Goal: Information Seeking & Learning: Learn about a topic

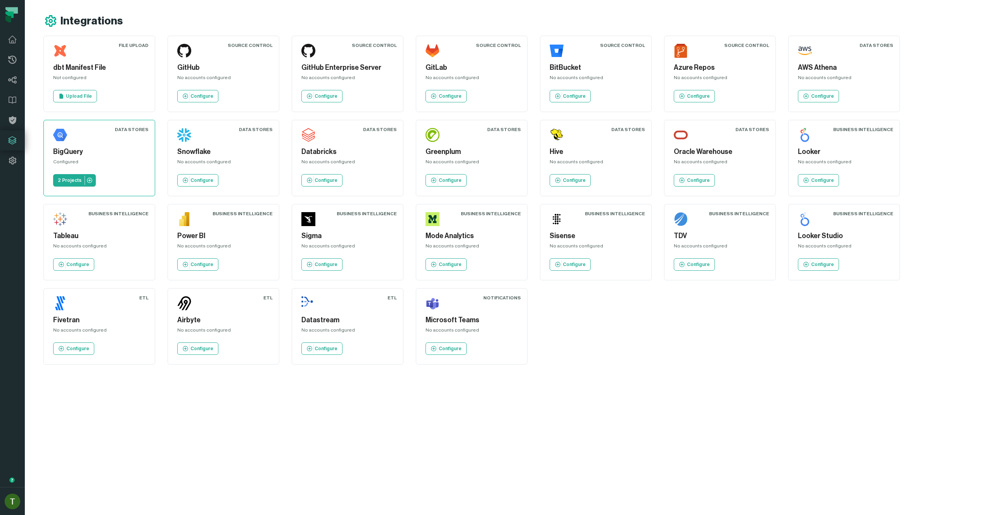
click at [636, 326] on div "File Upload dbt Manifest File Not configured Upload File Source Control GitHub …" at bounding box center [513, 200] width 940 height 329
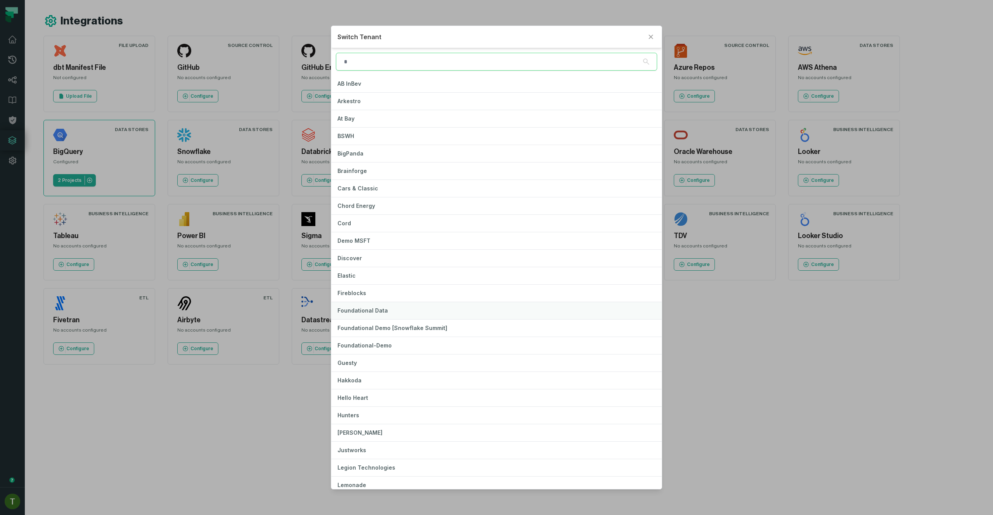
type input "*"
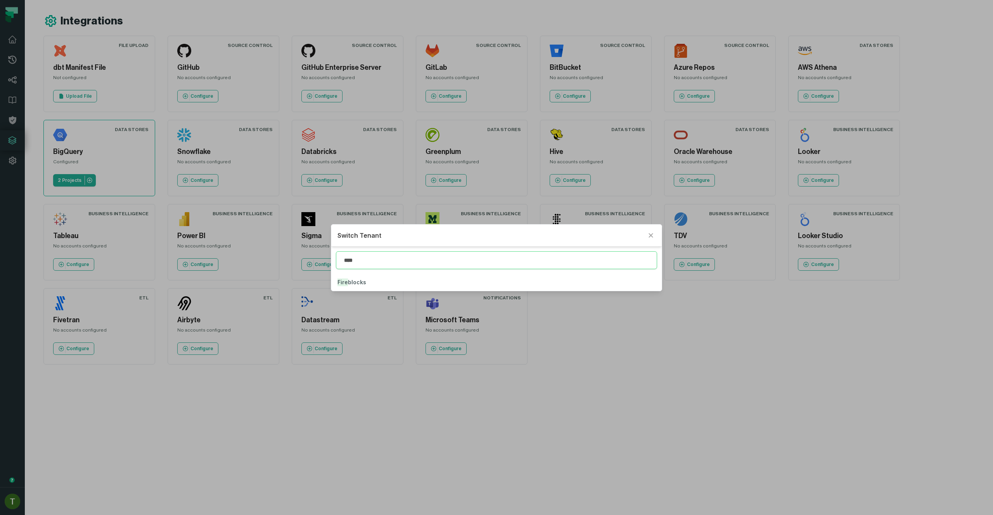
type input "****"
click button "Fire blocks" at bounding box center [496, 282] width 330 height 17
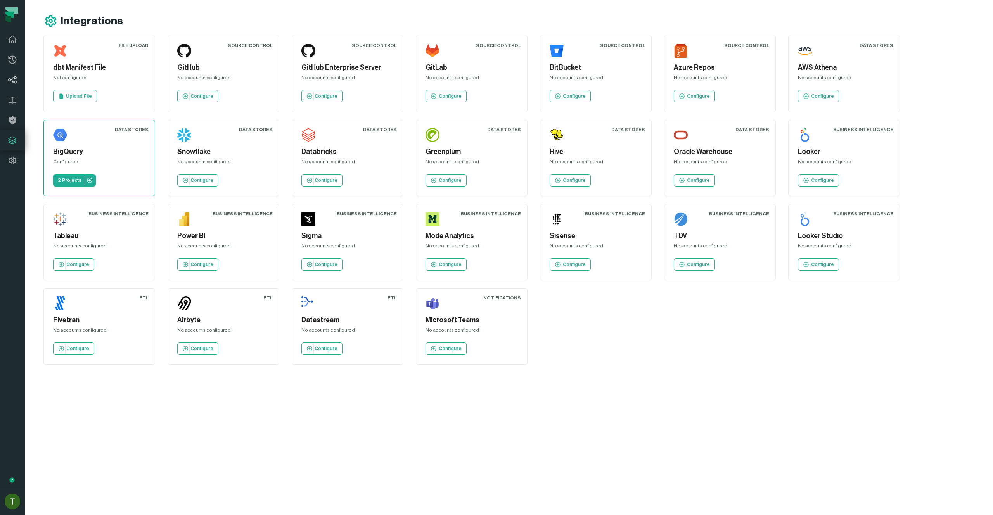
click at [16, 78] on icon at bounding box center [12, 79] width 9 height 7
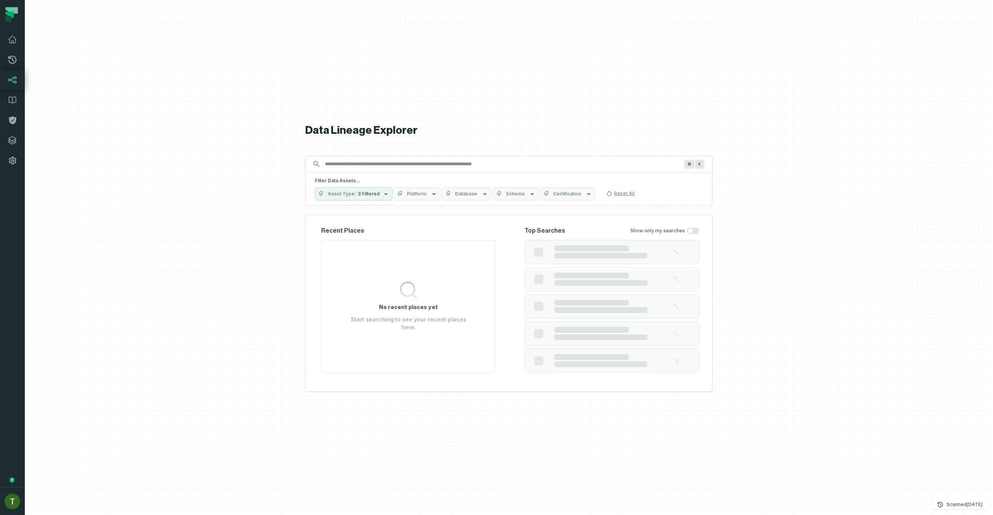
click at [60, 483] on div at bounding box center [509, 257] width 968 height 515
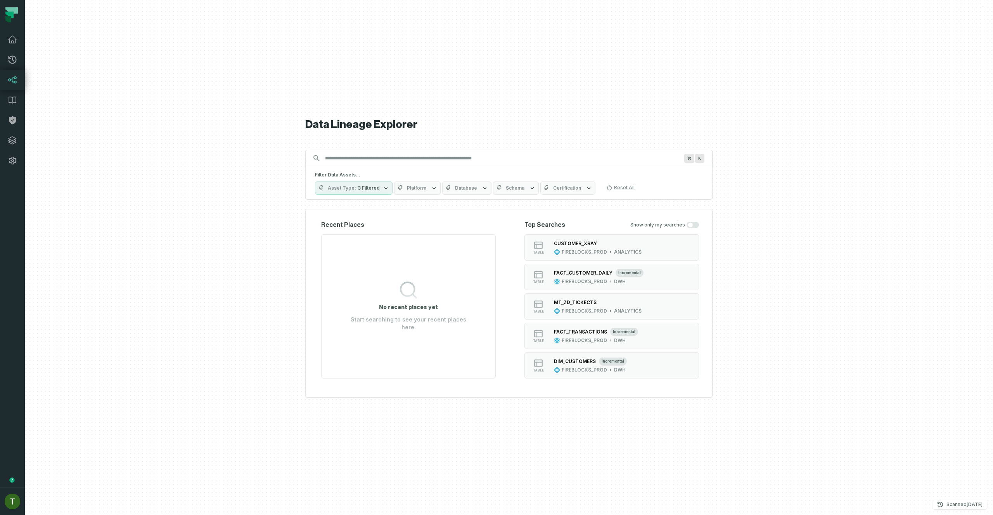
click at [468, 191] on button "Database" at bounding box center [466, 187] width 49 height 13
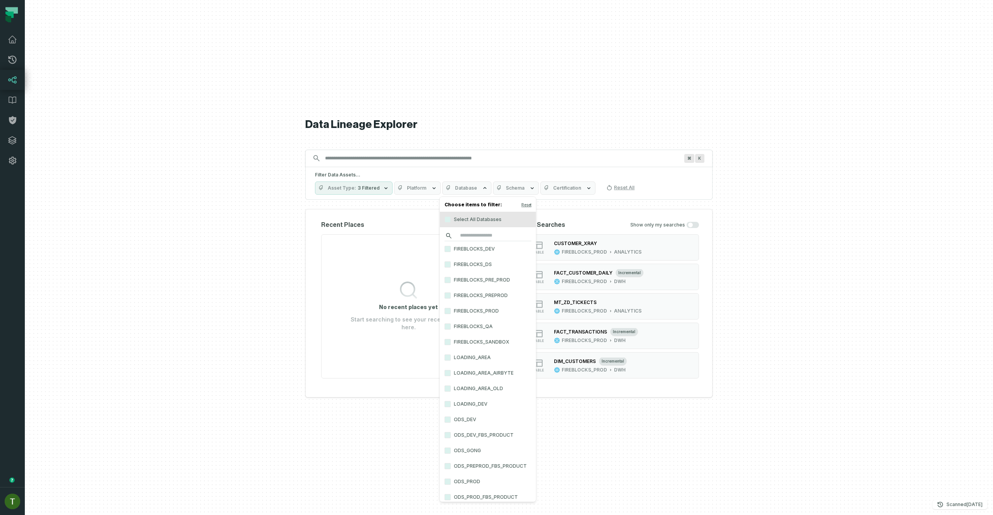
click at [479, 231] on input "search" at bounding box center [487, 235] width 87 height 11
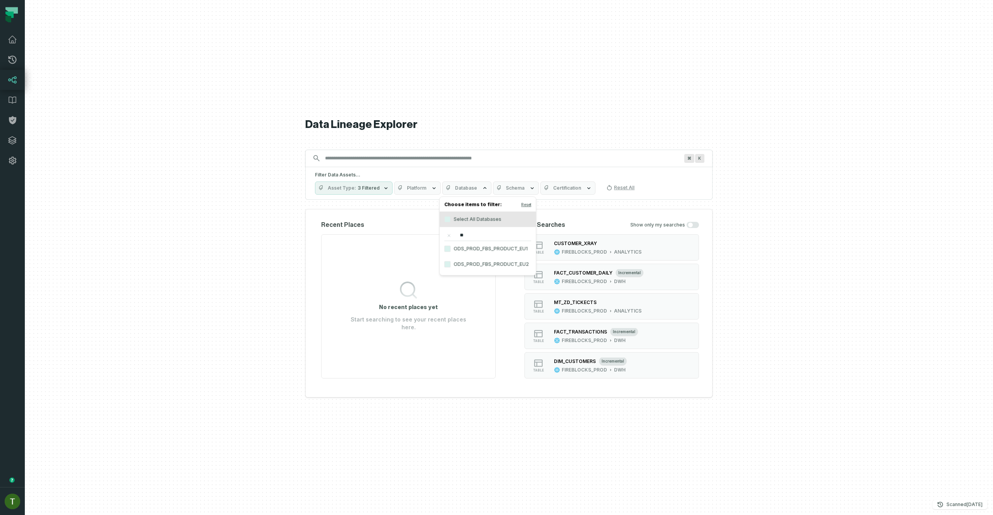
click at [479, 231] on input "**" at bounding box center [487, 235] width 87 height 11
type input "**"
click at [487, 243] on label "ODS_PROD_FBS_PRODUCT_EU1" at bounding box center [488, 249] width 96 height 16
click at [451, 246] on button "ODS_PROD_FBS_PRODUCT_EU1" at bounding box center [447, 249] width 6 height 6
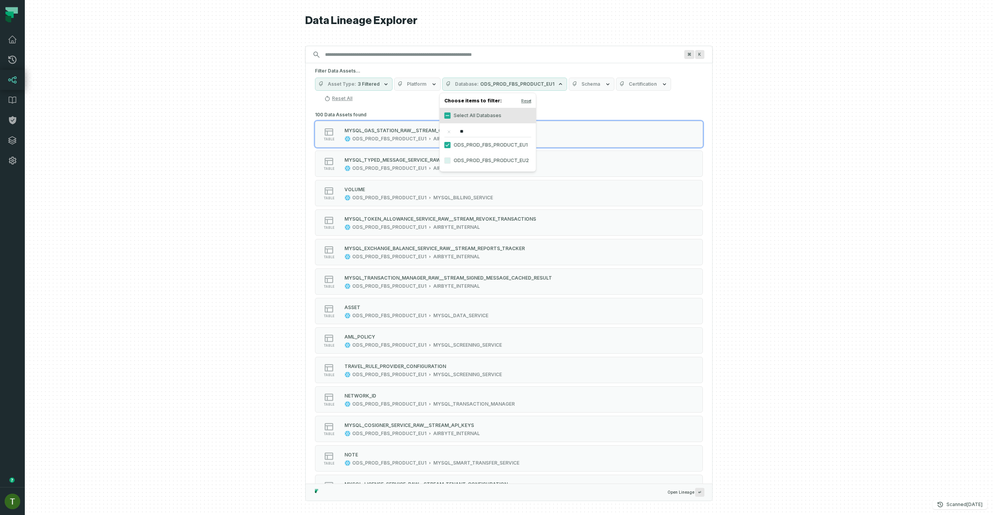
click at [459, 160] on label "ODS_PROD_FBS_PRODUCT_EU2" at bounding box center [488, 161] width 96 height 16
click at [451, 160] on button "ODS_PROD_FBS_PRODUCT_EU2" at bounding box center [447, 160] width 6 height 6
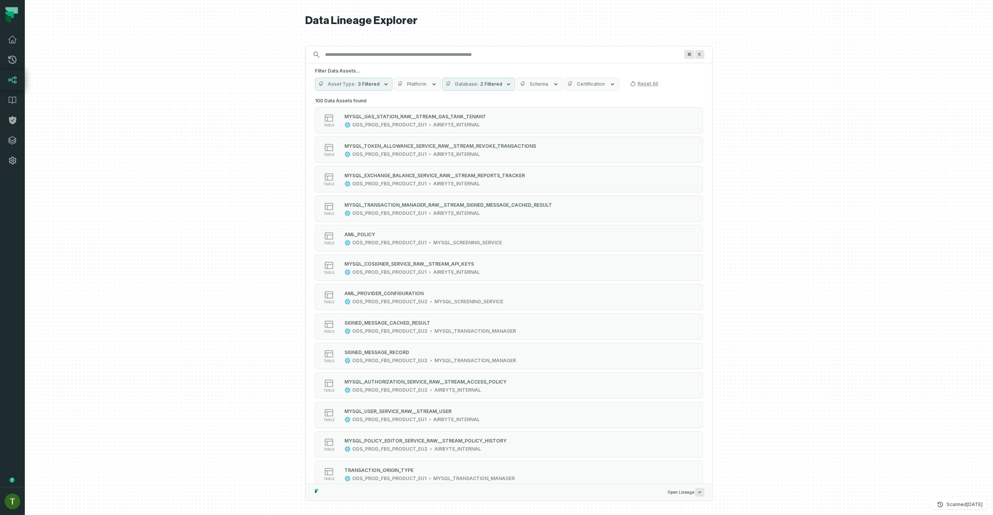
click at [285, 166] on div at bounding box center [509, 257] width 968 height 515
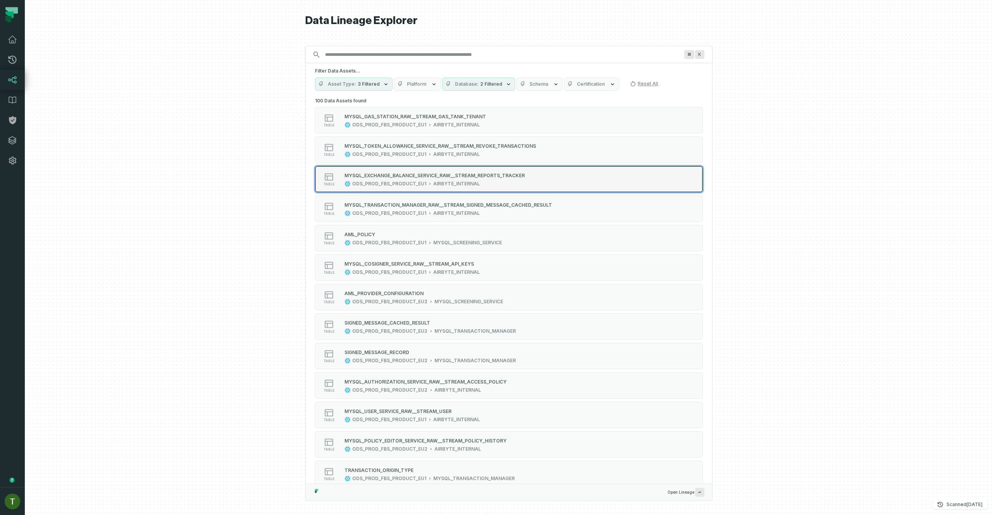
click at [423, 184] on div "ODS_PROD_FBS_PRODUCT_EU1" at bounding box center [389, 184] width 74 height 6
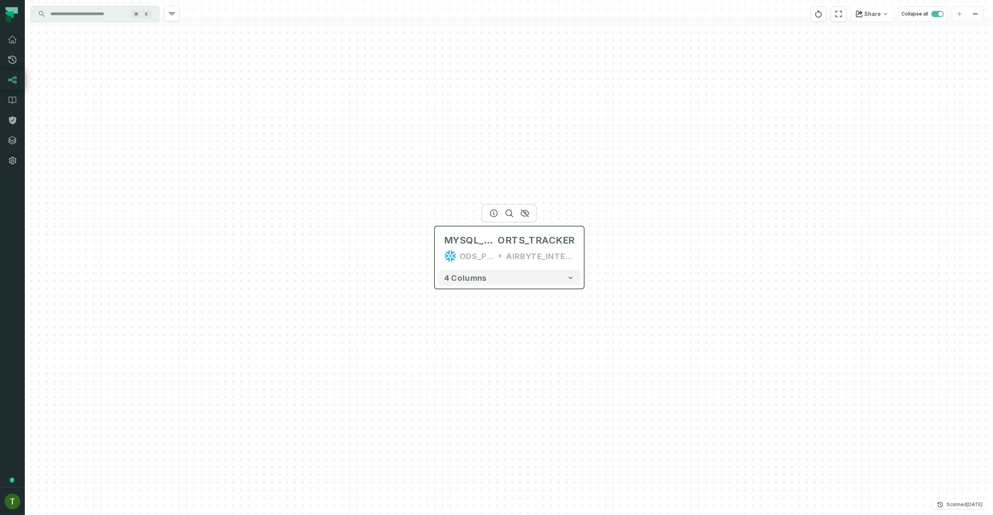
click at [477, 255] on div "ODS_PROD_FBS_PRODUCT_EU1" at bounding box center [477, 256] width 34 height 12
click at [491, 276] on button "4 columns" at bounding box center [509, 278] width 143 height 16
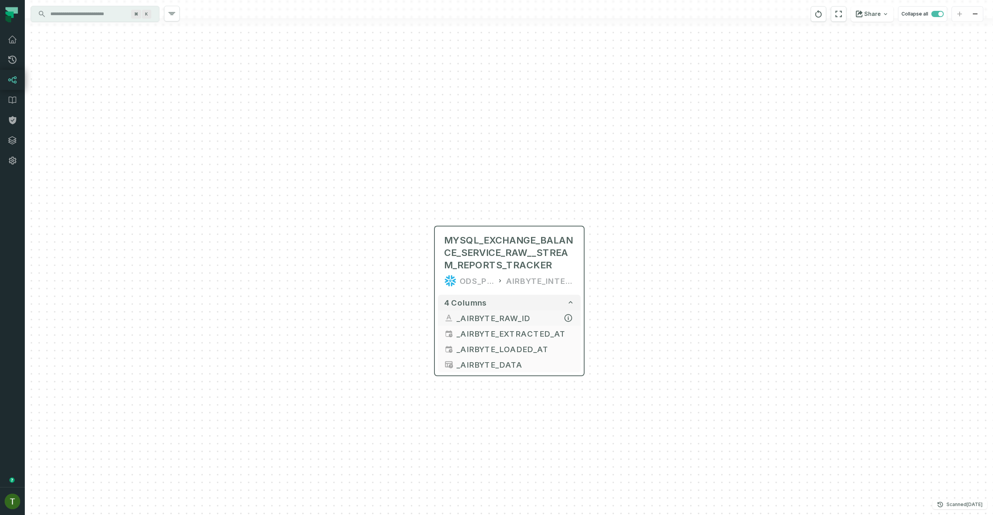
click at [494, 324] on button "_AIRBYTE_RAW_ID" at bounding box center [509, 318] width 143 height 16
click at [491, 214] on icon "button" at bounding box center [493, 212] width 7 height 7
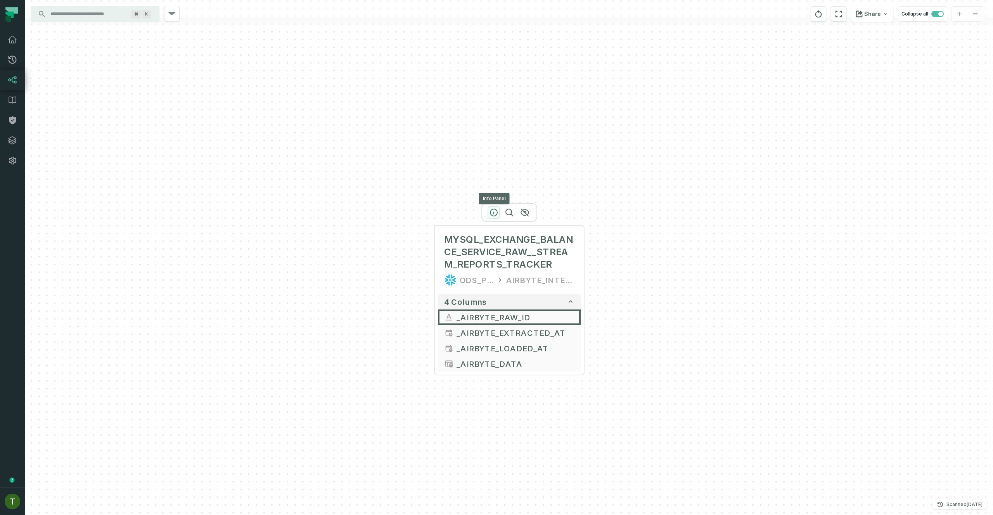
click at [491, 214] on icon "button" at bounding box center [493, 212] width 7 height 7
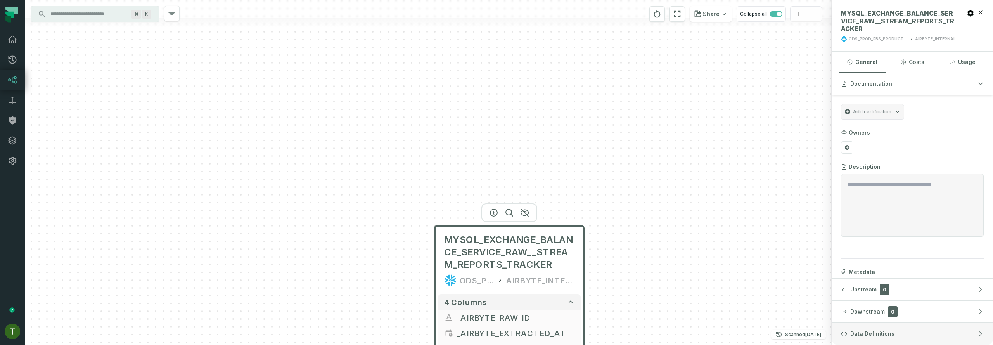
click at [900, 332] on button "Data Definitions" at bounding box center [911, 334] width 161 height 22
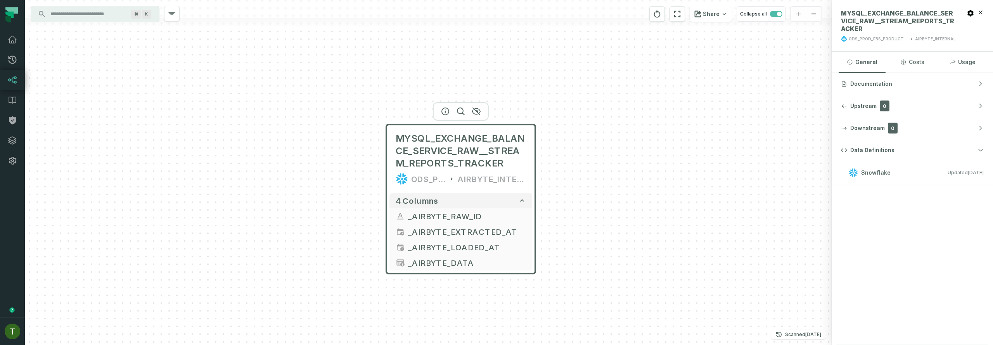
drag, startPoint x: 354, startPoint y: 258, endPoint x: 306, endPoint y: 157, distance: 112.6
click at [306, 157] on div "MYSQL_EXCHANGE_BALANCE_SERVICE_RAW__STREAM_REPORTS_TRACKER ODS_PROD_FBS_PRODUCT…" at bounding box center [428, 172] width 807 height 345
